Goal: Task Accomplishment & Management: Use online tool/utility

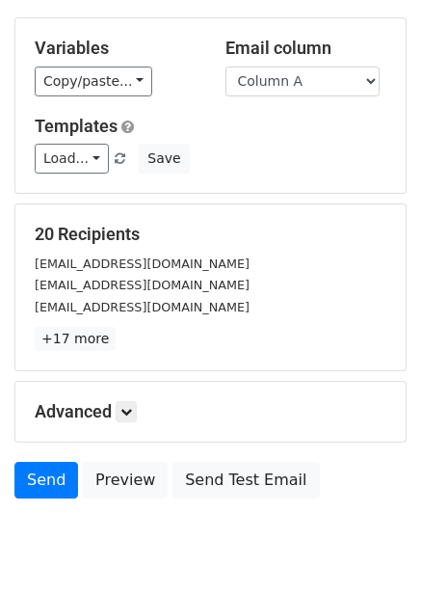
scroll to position [155, 0]
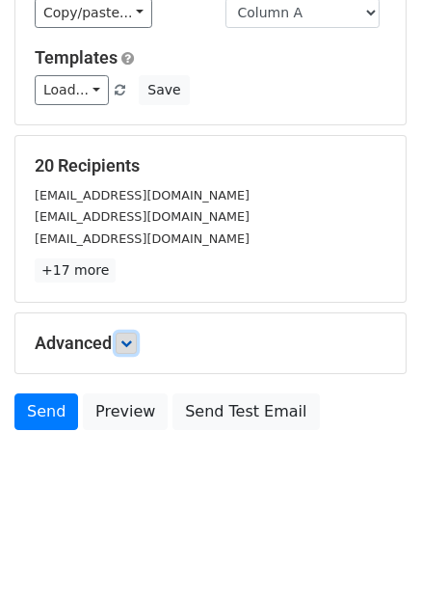
click at [124, 353] on link at bounding box center [126, 343] width 21 height 21
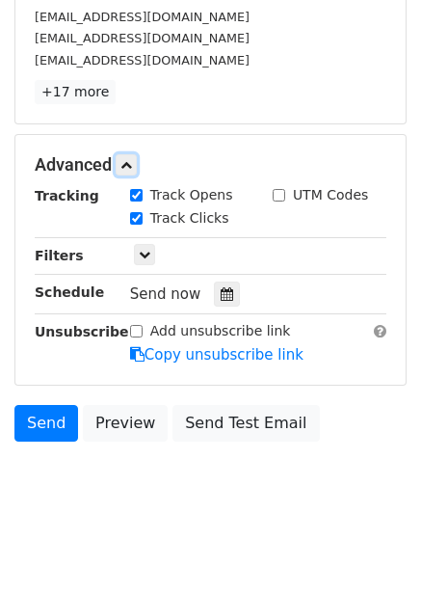
scroll to position [343, 0]
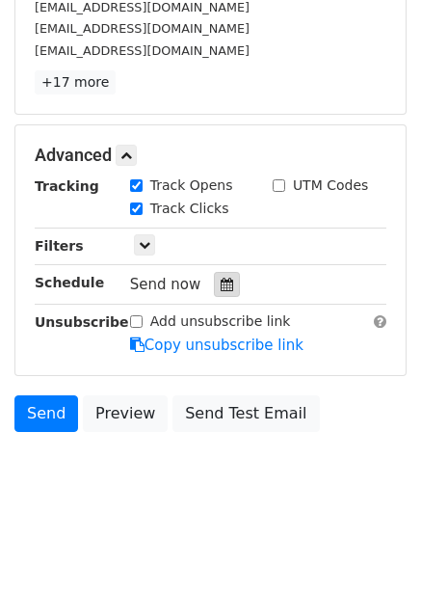
click at [218, 297] on div at bounding box center [227, 284] width 26 height 25
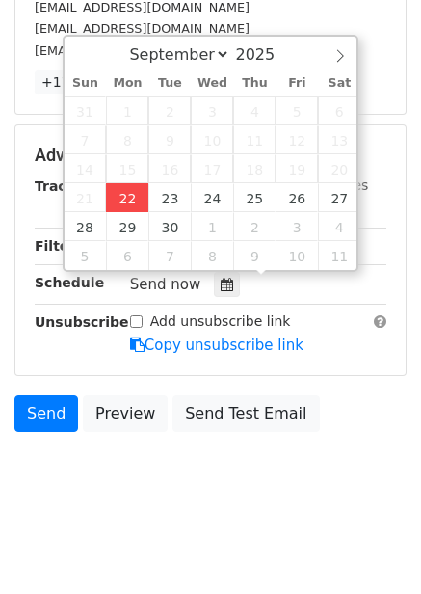
type input "2025-09-22 12:00"
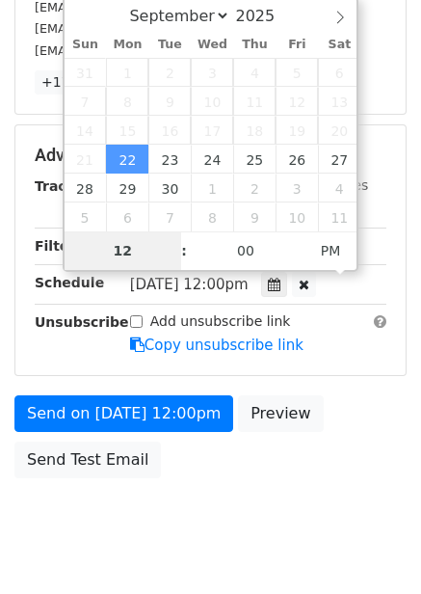
type input "4"
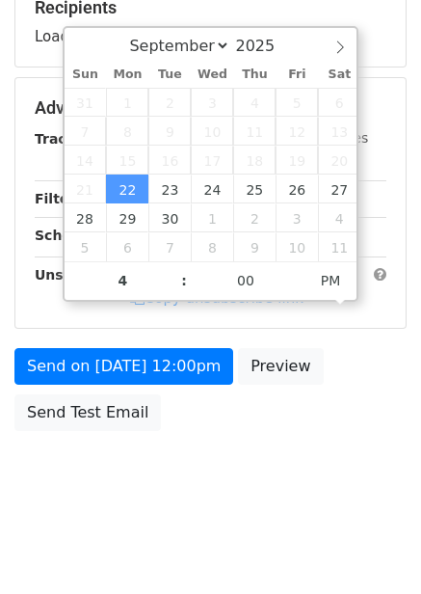
type input "2025-09-22 16:00"
click at [260, 457] on body "New Campaign Daily emails left: 50 Google Sheet: Untitled spreadsheet Variables…" at bounding box center [210, 109] width 421 height 817
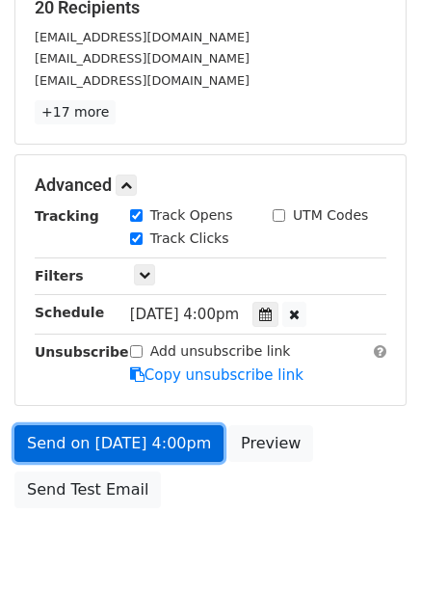
click at [148, 454] on link "Send on Sep 22 at 4:00pm" at bounding box center [118, 443] width 209 height 37
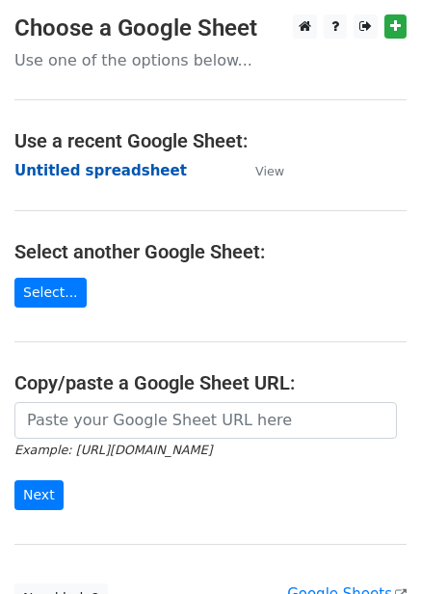
click at [121, 170] on strong "Untitled spreadsheet" at bounding box center [100, 170] width 173 height 17
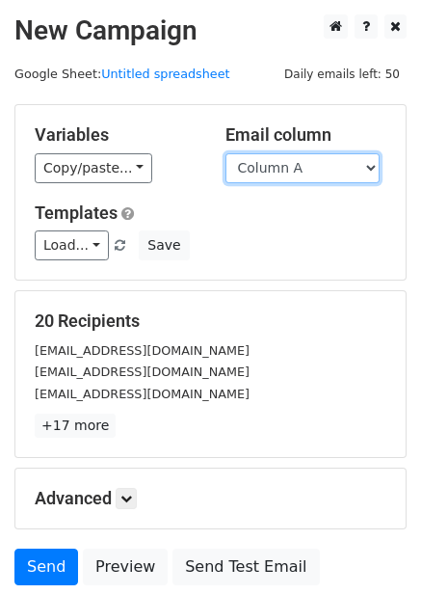
drag, startPoint x: 300, startPoint y: 165, endPoint x: 300, endPoint y: 180, distance: 15.4
click at [300, 165] on select "Column A Column B Column C Column D Column E Column F" at bounding box center [303, 168] width 154 height 30
select select "Column B"
click at [226, 153] on select "Column A Column B Column C Column D Column E Column F" at bounding box center [303, 168] width 154 height 30
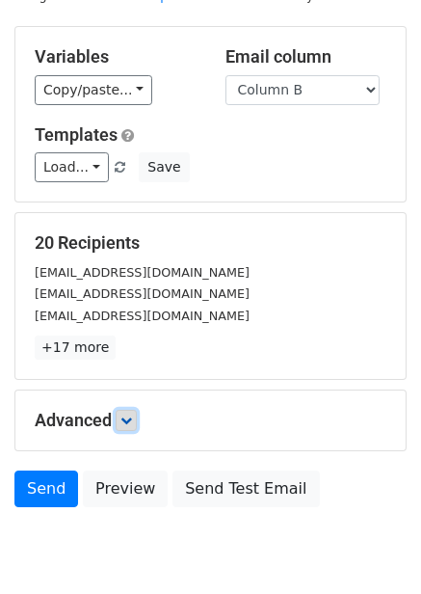
click at [135, 410] on link at bounding box center [126, 420] width 21 height 21
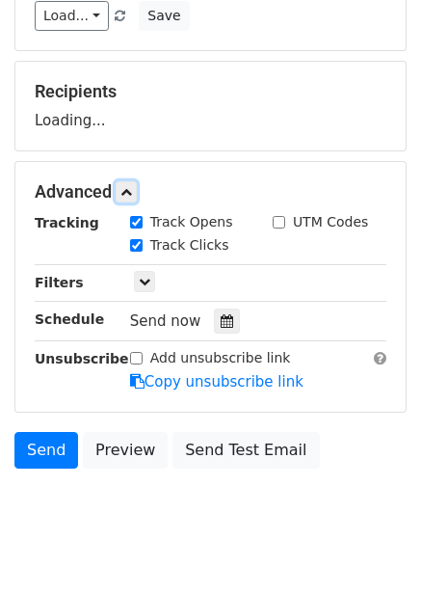
scroll to position [238, 0]
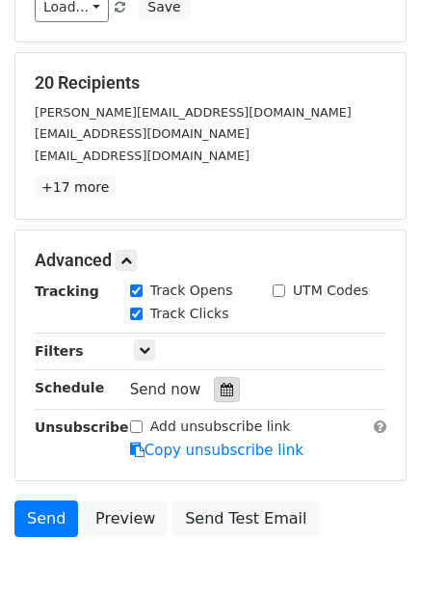
click at [221, 390] on icon at bounding box center [227, 389] width 13 height 13
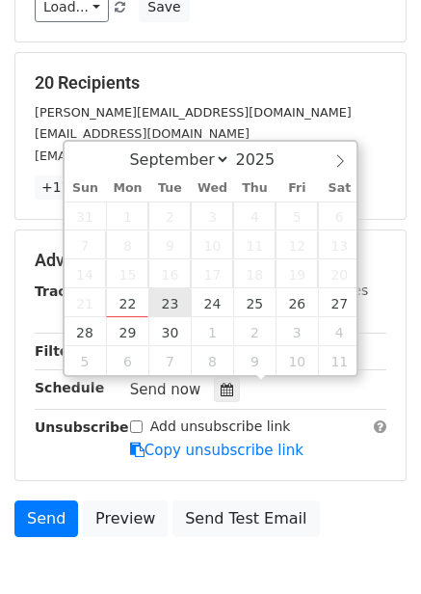
type input "2025-09-23 12:00"
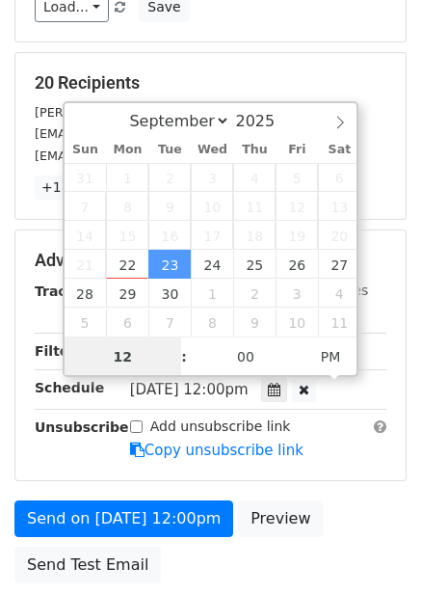
scroll to position [1, 0]
type input "5"
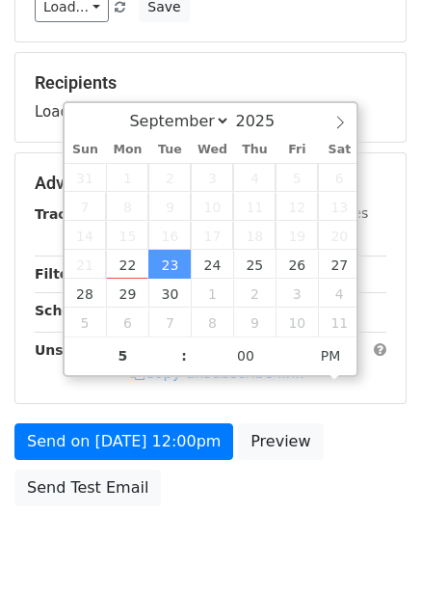
type input "2025-09-23 17:00"
click at [256, 504] on div "Send on Sep 23 at 12:00pm Preview Send Test Email" at bounding box center [210, 469] width 421 height 93
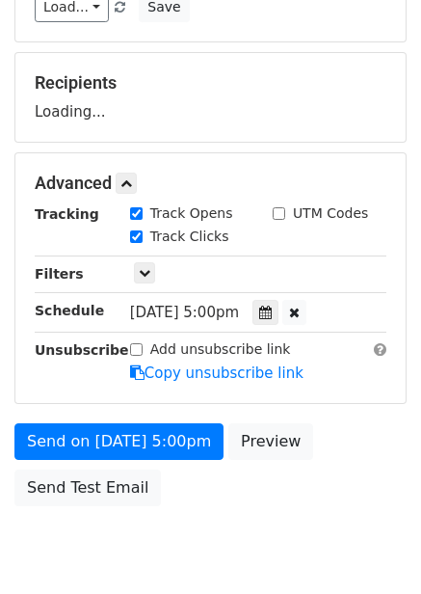
scroll to position [313, 0]
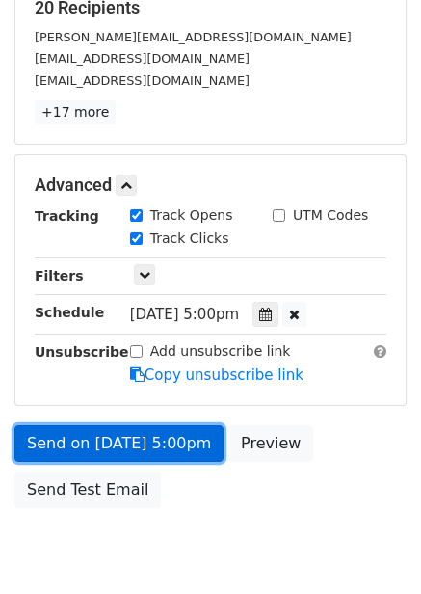
click at [181, 452] on link "Send on Sep 23 at 5:00pm" at bounding box center [118, 443] width 209 height 37
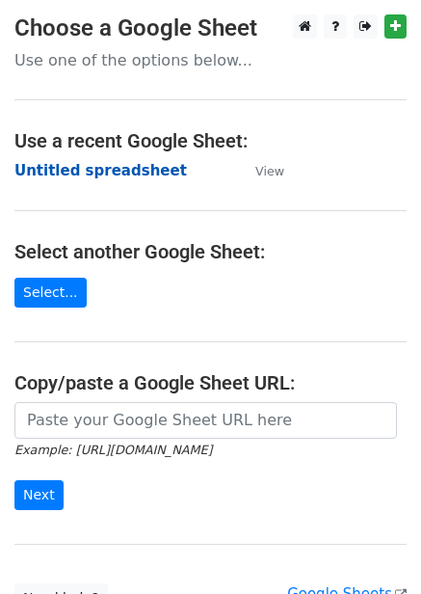
click at [109, 172] on strong "Untitled spreadsheet" at bounding box center [100, 170] width 173 height 17
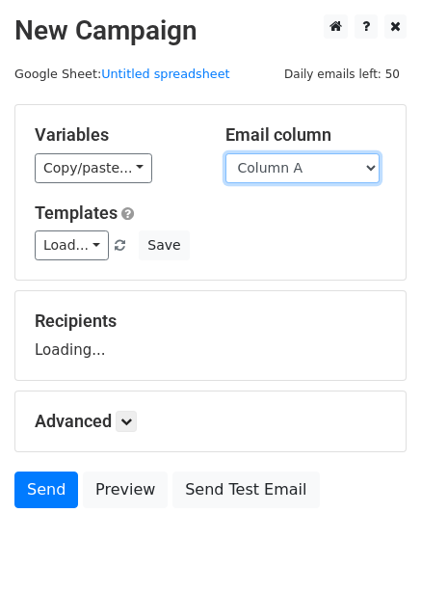
drag, startPoint x: 283, startPoint y: 167, endPoint x: 283, endPoint y: 179, distance: 12.5
click at [283, 167] on select "Column A Column B Column C Column D Column E Column F" at bounding box center [303, 168] width 154 height 30
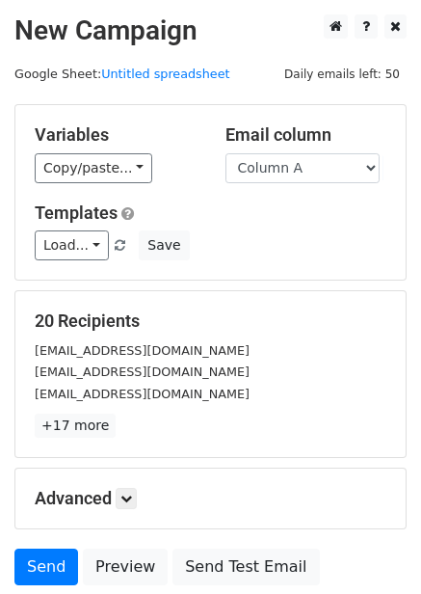
click at [282, 235] on div "Load... No templates saved Save" at bounding box center [210, 245] width 381 height 30
click at [316, 160] on select "Column A Column B Column C Column D Column E Column F" at bounding box center [303, 168] width 154 height 30
select select "Column C"
click at [226, 153] on select "Column A Column B Column C Column D Column E Column F" at bounding box center [303, 168] width 154 height 30
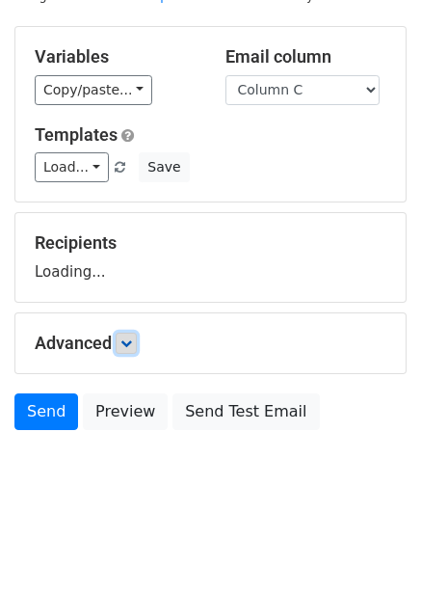
click at [129, 343] on icon at bounding box center [127, 343] width 12 height 12
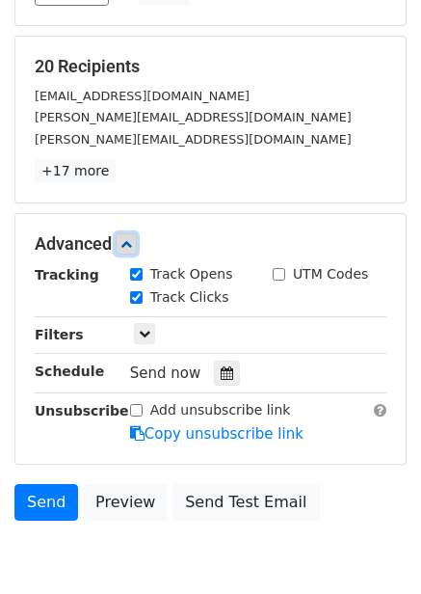
scroll to position [256, 0]
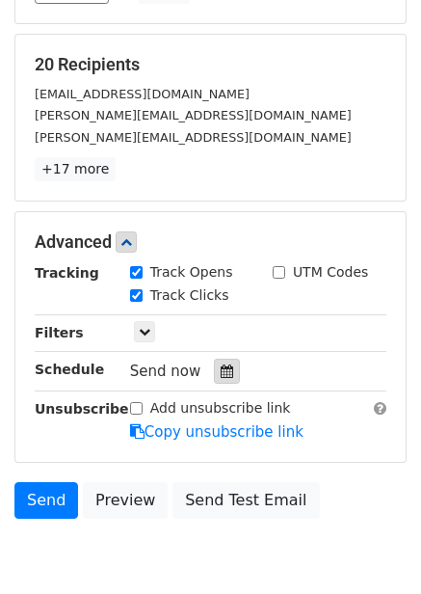
click at [219, 363] on div at bounding box center [227, 371] width 26 height 25
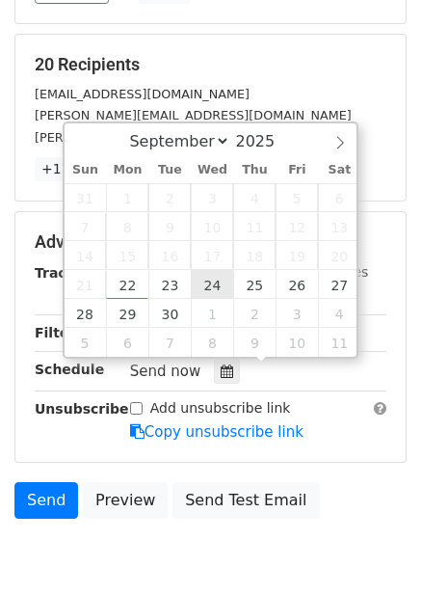
type input "2025-09-24 12:00"
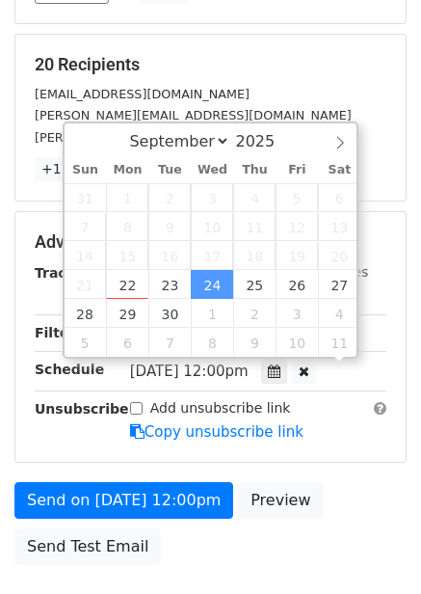
scroll to position [1, 0]
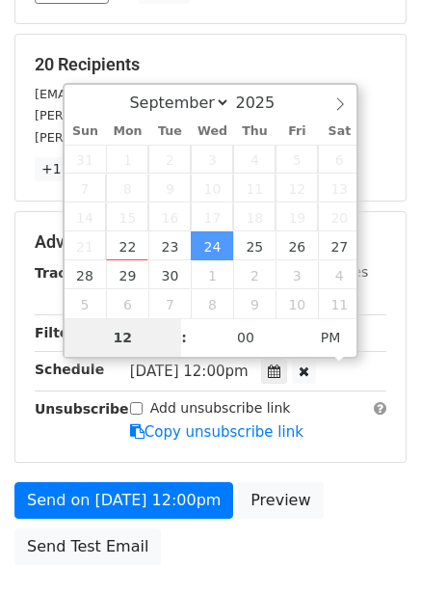
type input "6"
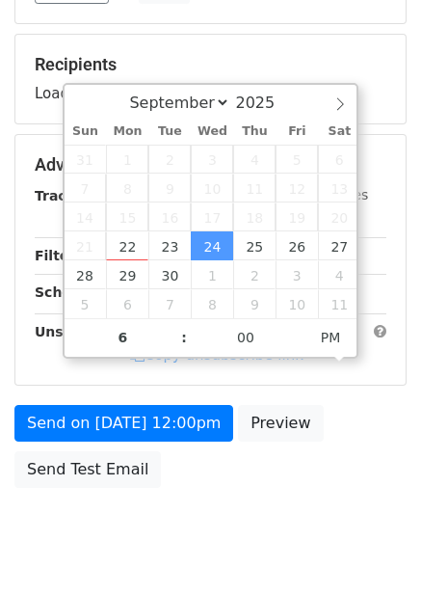
type input "2025-09-24 18:00"
click at [309, 450] on div "Send on Sep 24 at 12:00pm Preview Send Test Email" at bounding box center [210, 451] width 421 height 93
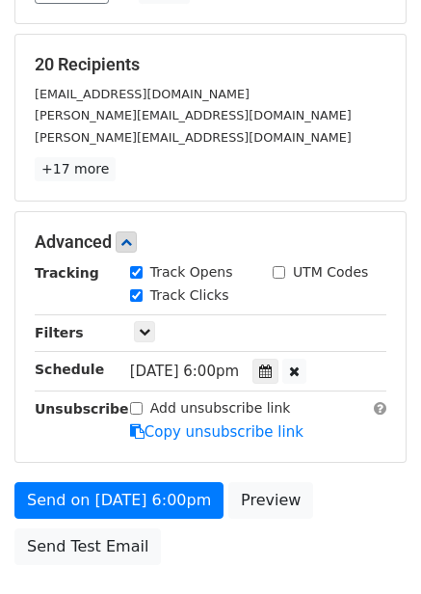
scroll to position [313, 0]
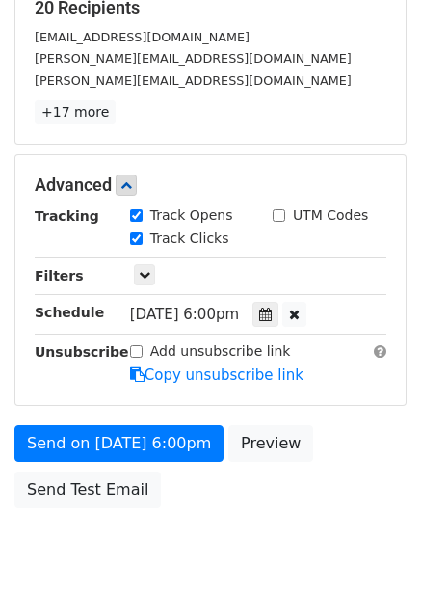
click at [169, 421] on form "Variables Copy/paste... {{Column A}} {{Column B}} {{Column C}} {{Column D}} {{C…" at bounding box center [210, 154] width 392 height 727
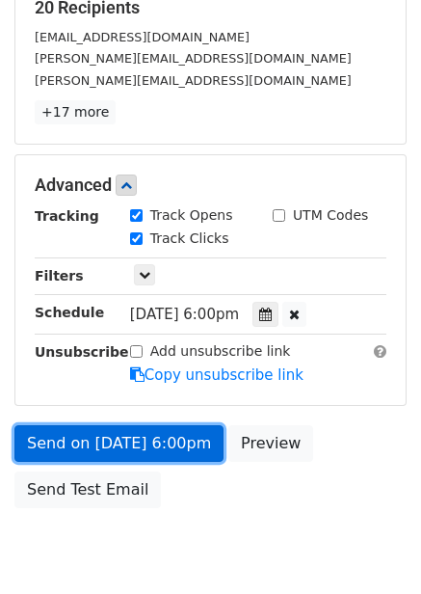
click at [169, 439] on link "Send on Sep 24 at 6:00pm" at bounding box center [118, 443] width 209 height 37
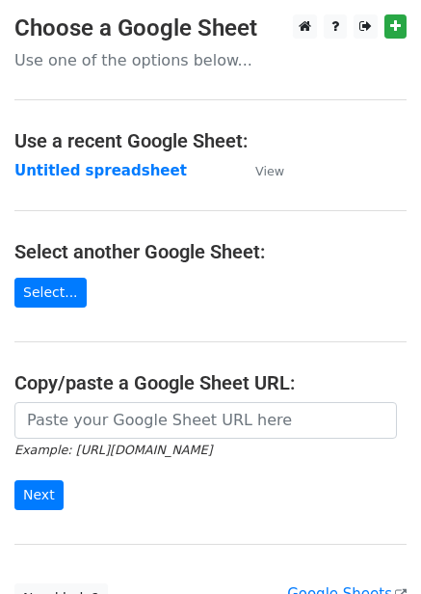
click at [82, 182] on main "Choose a Google Sheet Use one of the options below... Use a recent Google Sheet…" at bounding box center [210, 313] width 421 height 599
click at [83, 180] on td "Untitled spreadsheet" at bounding box center [125, 171] width 222 height 22
click at [88, 178] on strong "Untitled spreadsheet" at bounding box center [100, 170] width 173 height 17
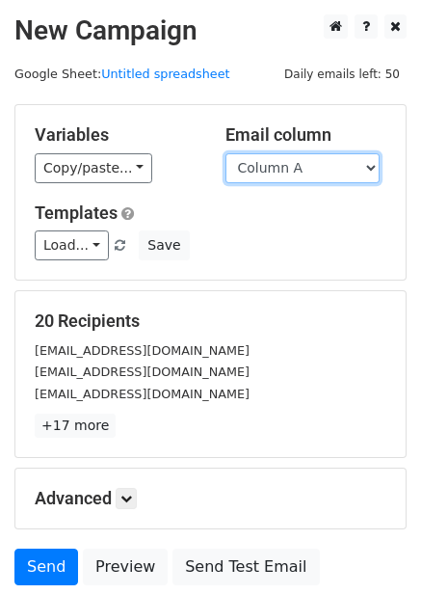
click at [283, 173] on select "Column A Column B Column C Column D Column E Column F" at bounding box center [303, 168] width 154 height 30
select select "Column D"
click at [226, 153] on select "Column A Column B Column C Column D Column E Column F" at bounding box center [303, 168] width 154 height 30
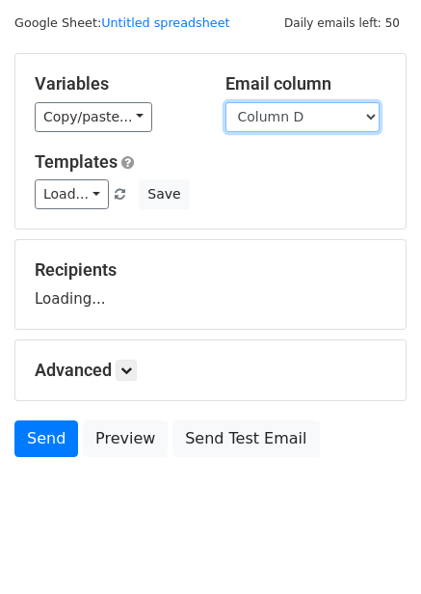
scroll to position [78, 0]
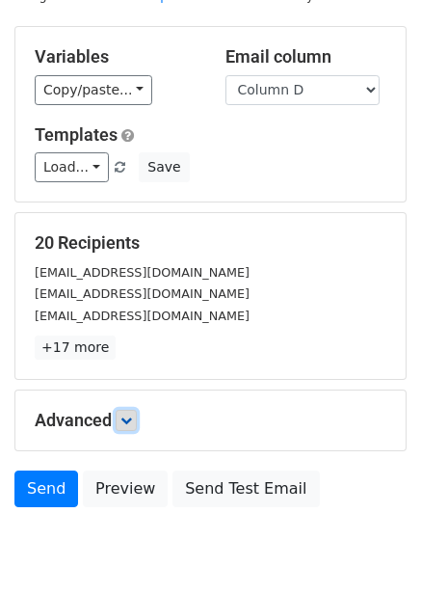
click at [121, 429] on link at bounding box center [126, 420] width 21 height 21
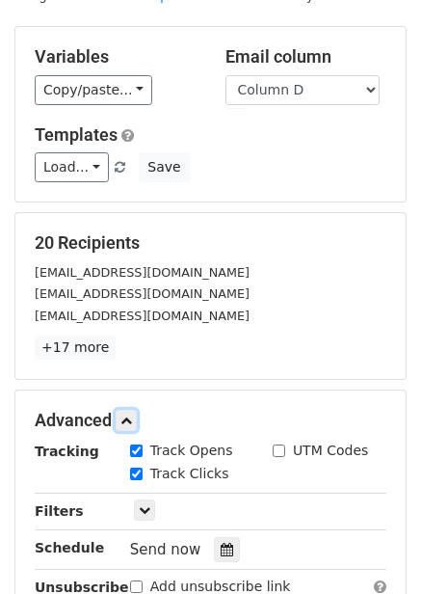
scroll to position [342, 0]
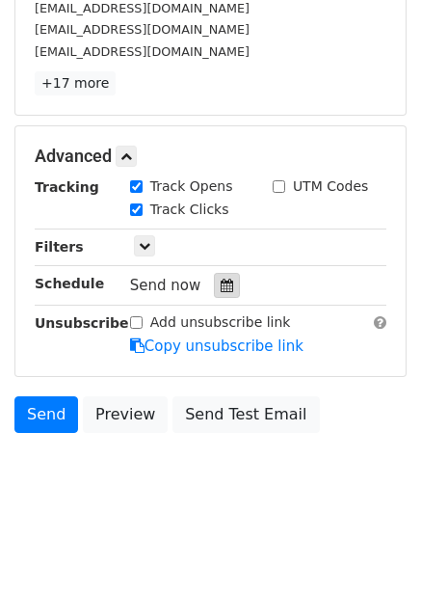
click at [227, 282] on div at bounding box center [227, 285] width 26 height 25
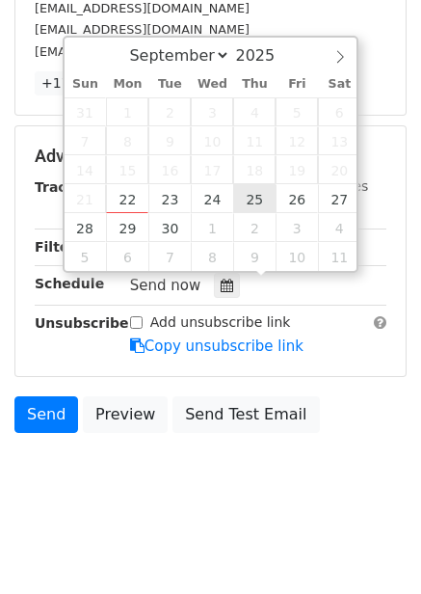
type input "2025-09-25 12:00"
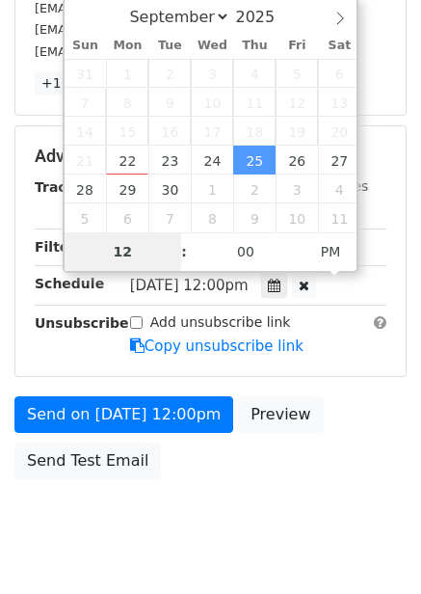
type input "7"
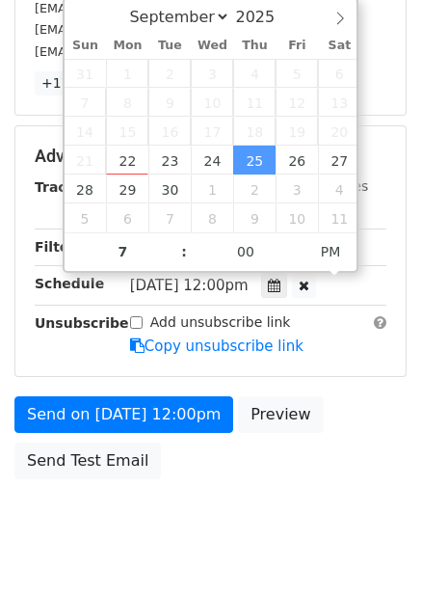
type input "2025-09-25 19:00"
click at [321, 435] on div "Send on Sep 25 at 12:00pm Preview Send Test Email" at bounding box center [210, 442] width 421 height 93
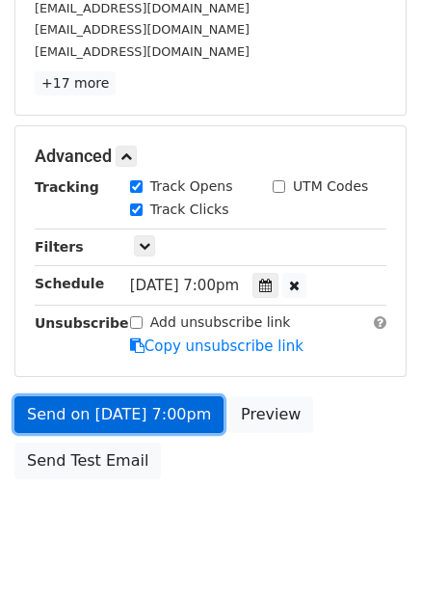
click at [185, 420] on link "Send on Sep 25 at 7:00pm" at bounding box center [118, 414] width 209 height 37
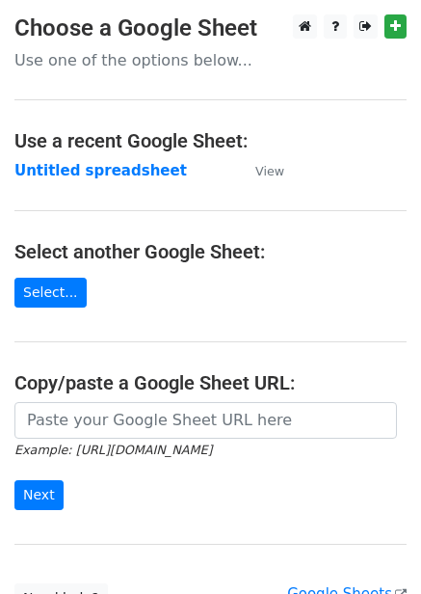
click at [110, 155] on main "Choose a Google Sheet Use one of the options below... Use a recent Google Sheet…" at bounding box center [210, 313] width 421 height 599
click at [117, 169] on strong "Untitled spreadsheet" at bounding box center [100, 170] width 173 height 17
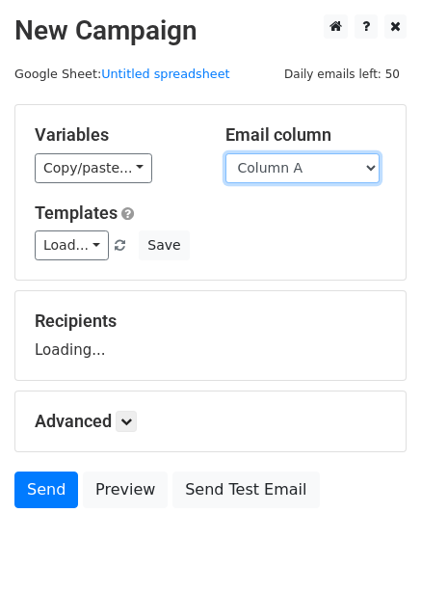
click at [292, 169] on select "Column A Column B Column C Column D Column E Column F" at bounding box center [303, 168] width 154 height 30
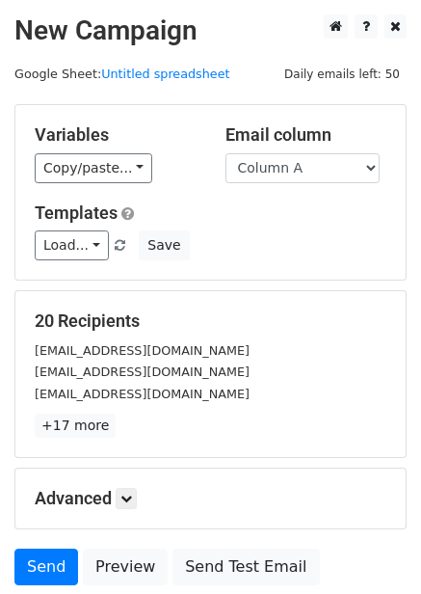
click at [289, 283] on form "Variables Copy/paste... {{Column A}} {{Column B}} {{Column C}} {{Column D}} {{C…" at bounding box center [210, 349] width 392 height 491
drag, startPoint x: 303, startPoint y: 169, endPoint x: 304, endPoint y: 179, distance: 10.6
click at [303, 169] on select "Column A Column B Column C Column D Column E Column F" at bounding box center [303, 168] width 154 height 30
select select "Column E"
click at [226, 153] on select "Column A Column B Column C Column D Column E Column F" at bounding box center [303, 168] width 154 height 30
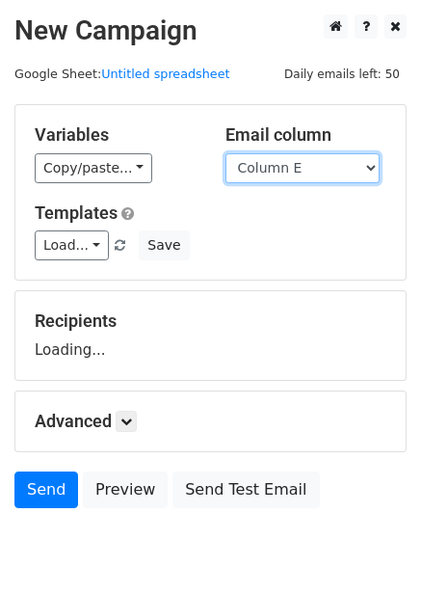
scroll to position [78, 0]
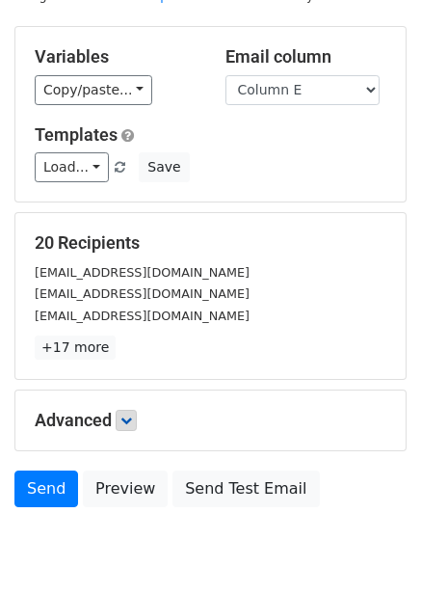
click at [129, 344] on p "+17 more" at bounding box center [211, 348] width 352 height 24
click at [137, 427] on link at bounding box center [126, 420] width 21 height 21
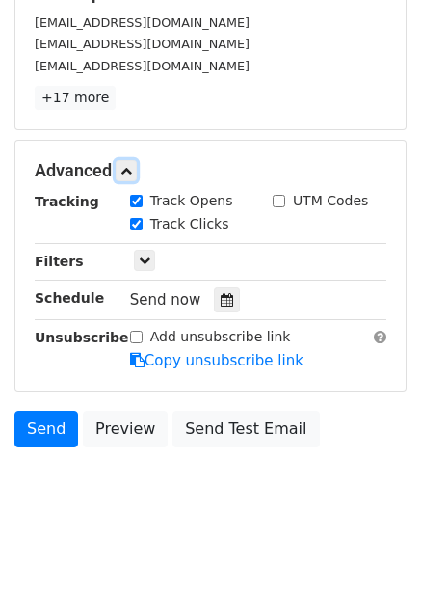
scroll to position [329, 0]
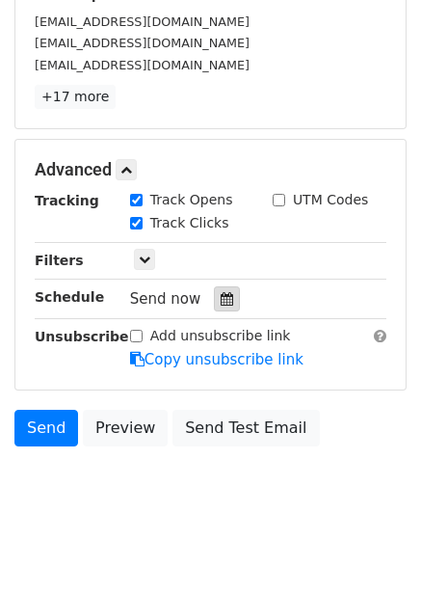
click at [221, 291] on div at bounding box center [227, 298] width 26 height 25
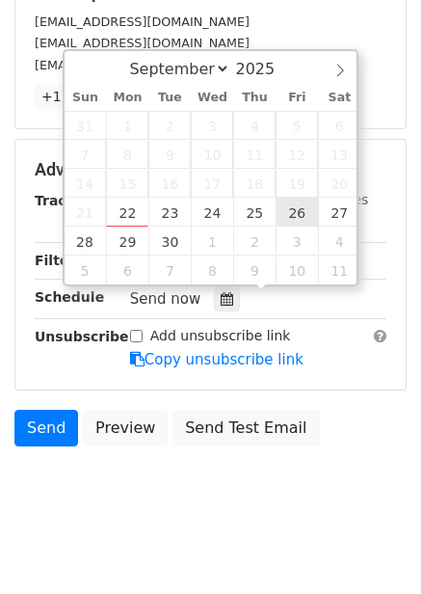
type input "2025-09-26 12:00"
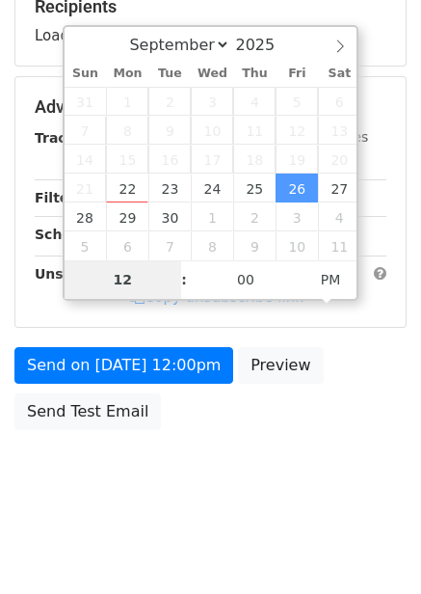
type input "8"
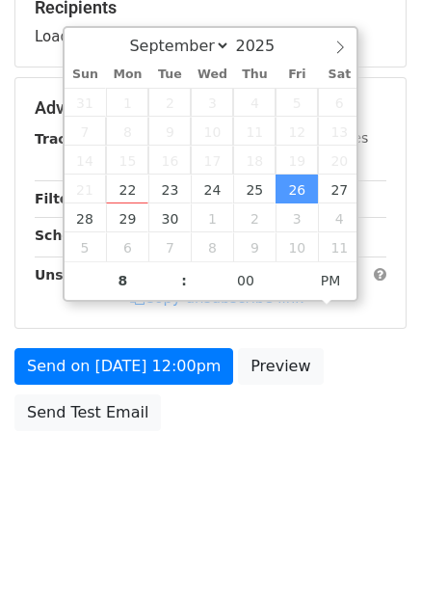
type input "2025-09-26 20:00"
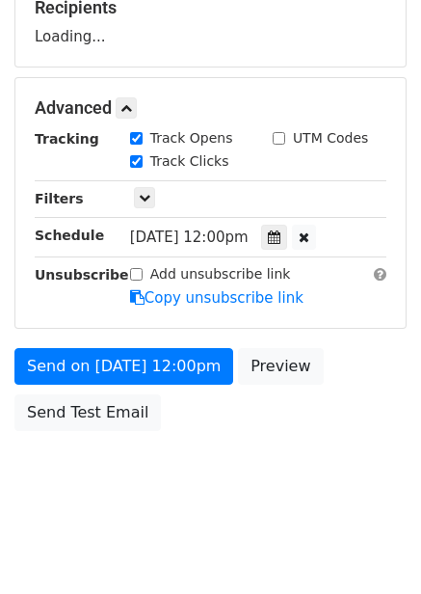
click at [287, 489] on body "New Campaign Daily emails left: 50 Google Sheet: Untitled spreadsheet Variables…" at bounding box center [210, 109] width 421 height 817
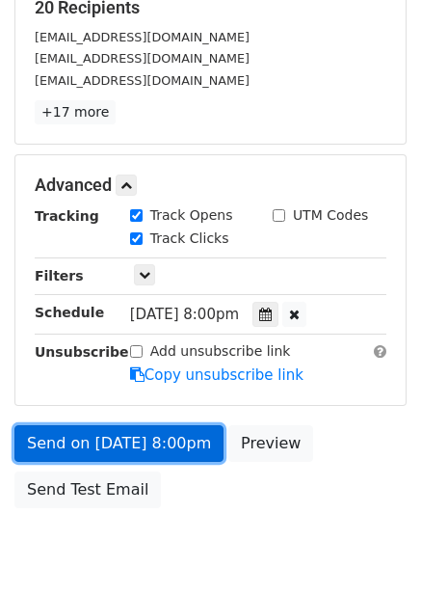
click at [188, 443] on link "Send on Sep 26 at 8:00pm" at bounding box center [118, 443] width 209 height 37
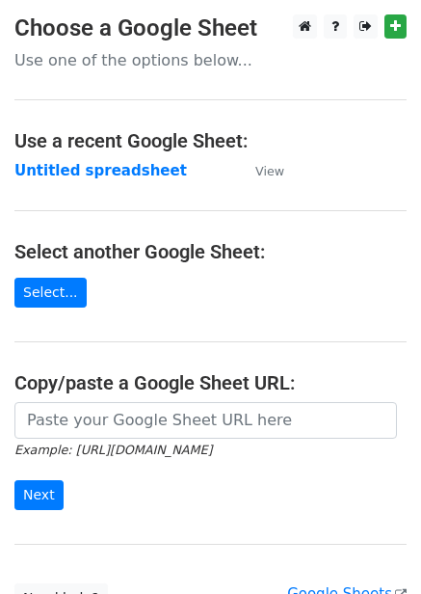
click at [87, 181] on td "Untitled spreadsheet" at bounding box center [125, 171] width 222 height 22
click at [87, 167] on strong "Untitled spreadsheet" at bounding box center [100, 170] width 173 height 17
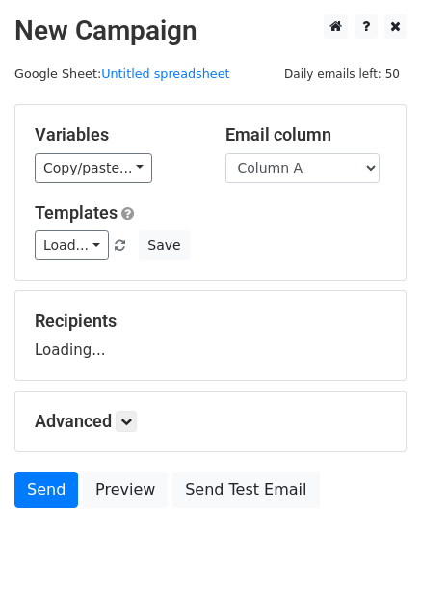
click at [301, 175] on select "Column A Column B Column C Column D Column E Column F" at bounding box center [303, 168] width 154 height 30
click at [283, 332] on div "Recipients Loading..." at bounding box center [211, 335] width 352 height 50
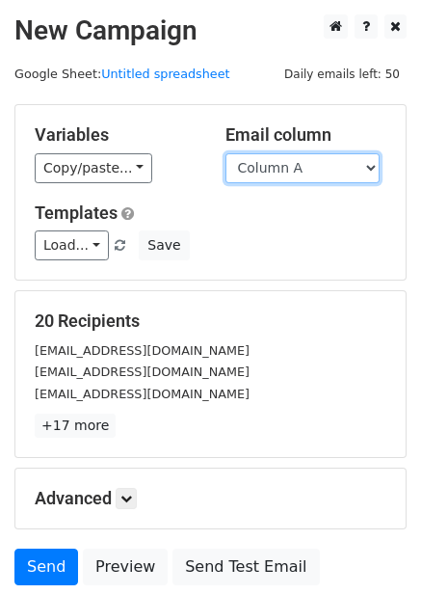
click at [316, 176] on select "Column A Column B Column C Column D Column E Column F" at bounding box center [303, 168] width 154 height 30
select select "Column F"
click at [226, 153] on select "Column A Column B Column C Column D Column E Column F" at bounding box center [303, 168] width 154 height 30
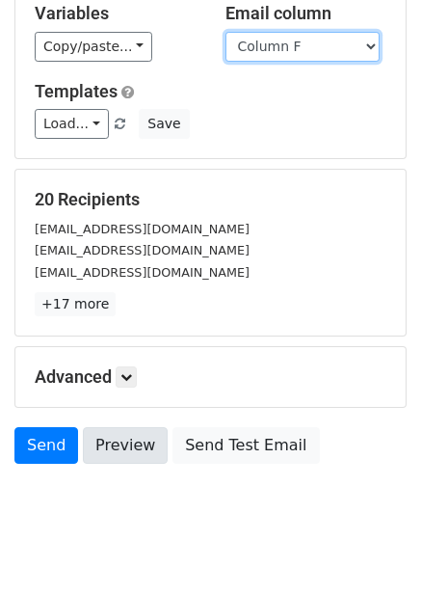
scroll to position [155, 0]
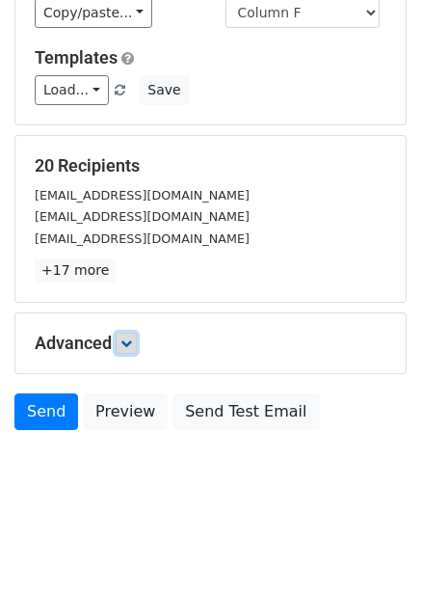
click at [122, 346] on link at bounding box center [126, 343] width 21 height 21
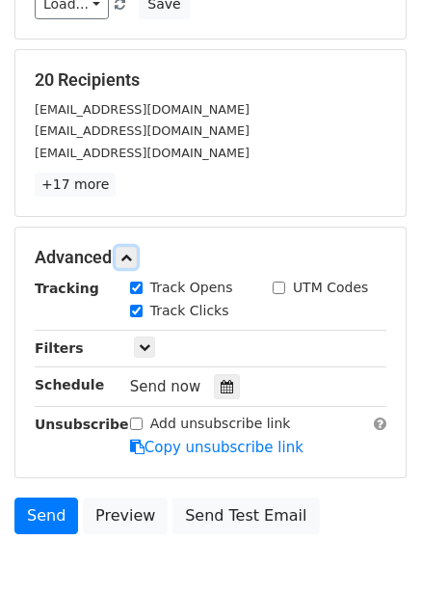
scroll to position [344, 0]
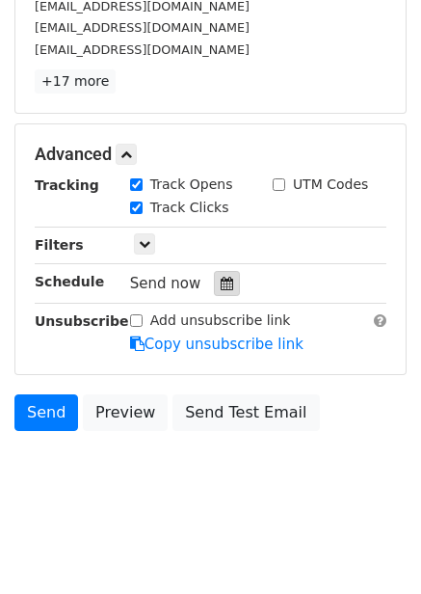
click at [214, 284] on div at bounding box center [227, 283] width 26 height 25
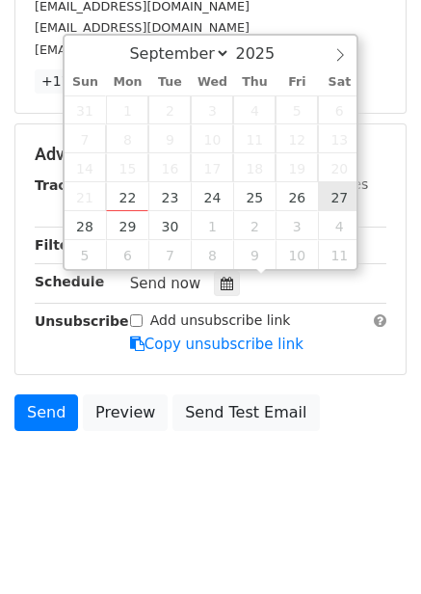
type input "[DATE] 12:00"
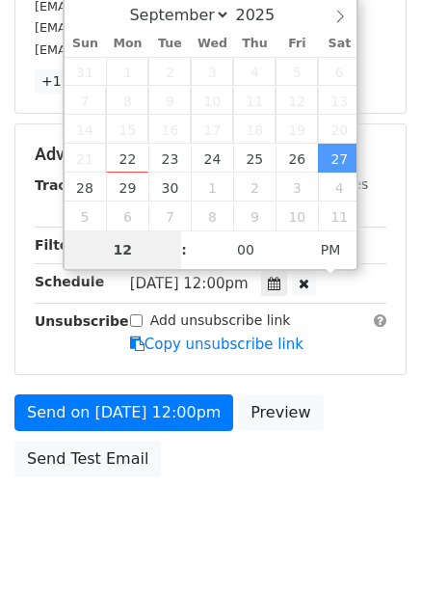
type input "9"
type input "[DATE] 21:00"
click at [347, 437] on div "Send on [DATE] 12:00pm Preview Send Test Email" at bounding box center [210, 440] width 421 height 93
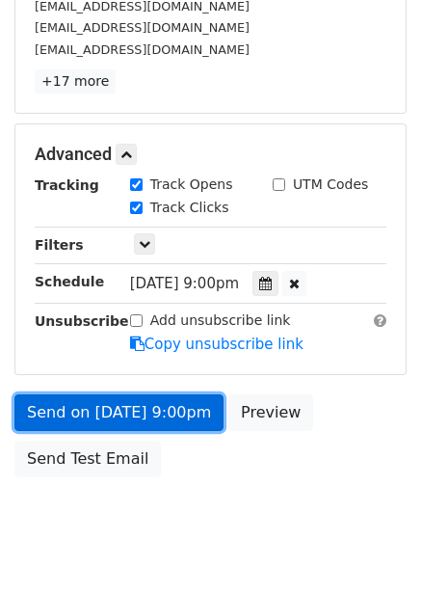
click at [185, 417] on link "Send on [DATE] 9:00pm" at bounding box center [118, 412] width 209 height 37
